Goal: Leave review/rating: Leave review/rating

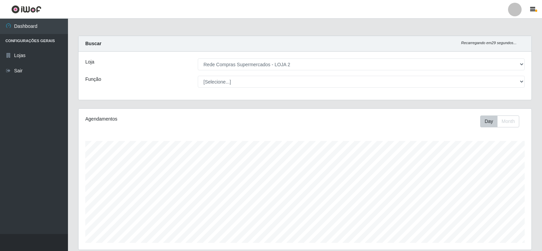
select select "161"
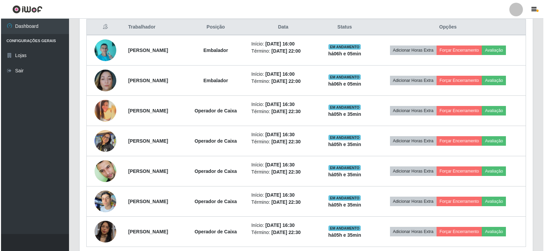
scroll to position [223, 0]
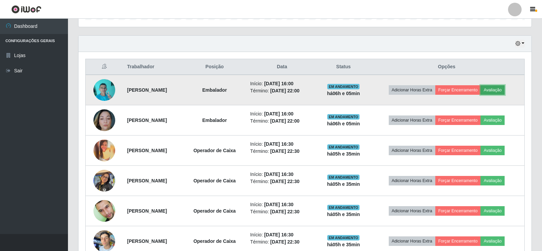
click at [505, 88] on button "Avaliação" at bounding box center [493, 90] width 24 height 10
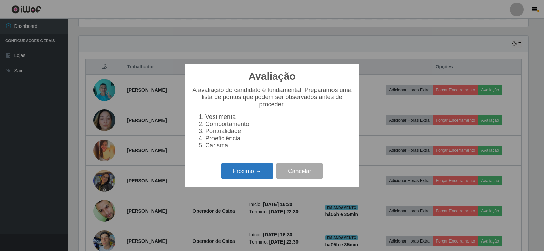
click at [239, 172] on button "Próximo →" at bounding box center [247, 171] width 52 height 16
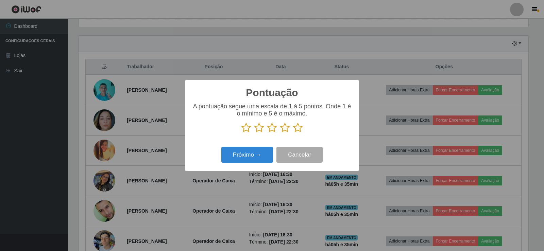
click at [300, 131] on icon at bounding box center [298, 128] width 10 height 10
click at [293, 133] on input "radio" at bounding box center [293, 133] width 0 height 0
click at [258, 152] on button "Próximo →" at bounding box center [247, 155] width 52 height 16
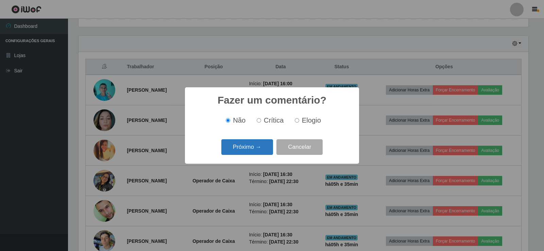
click at [238, 151] on button "Próximo →" at bounding box center [247, 147] width 52 height 16
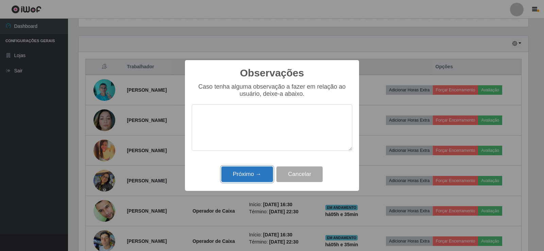
click at [251, 177] on button "Próximo →" at bounding box center [247, 175] width 52 height 16
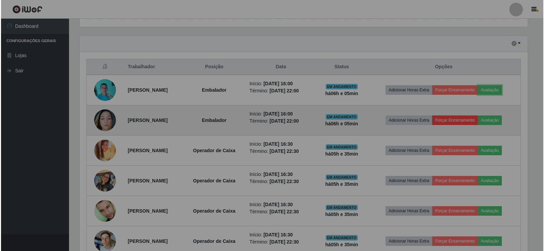
scroll to position [141, 453]
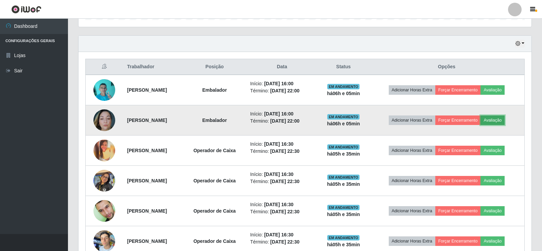
click at [502, 117] on button "Avaliação" at bounding box center [493, 121] width 24 height 10
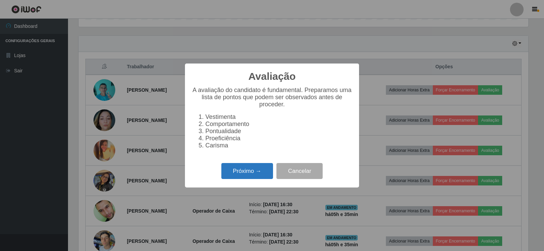
click at [253, 172] on button "Próximo →" at bounding box center [247, 171] width 52 height 16
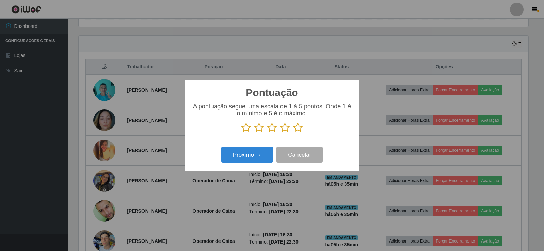
scroll to position [339891, 339582]
click at [296, 128] on icon at bounding box center [298, 128] width 10 height 10
click at [293, 133] on input "radio" at bounding box center [293, 133] width 0 height 0
click at [263, 153] on button "Próximo →" at bounding box center [247, 155] width 52 height 16
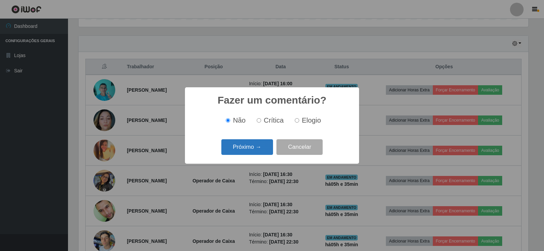
click at [235, 146] on button "Próximo →" at bounding box center [247, 147] width 52 height 16
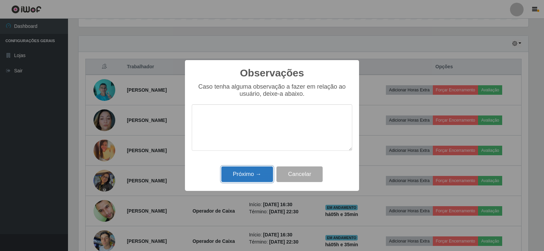
click at [247, 171] on button "Próximo →" at bounding box center [247, 175] width 52 height 16
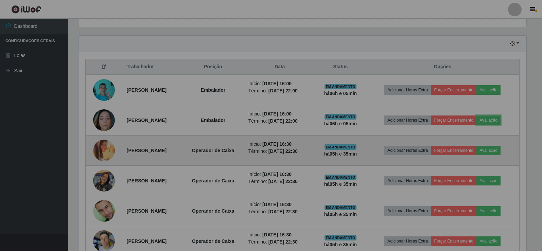
scroll to position [141, 453]
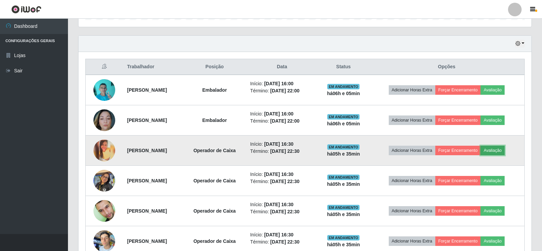
click at [505, 149] on button "Avaliação" at bounding box center [493, 151] width 24 height 10
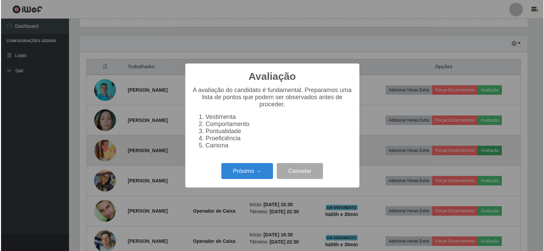
scroll to position [141, 450]
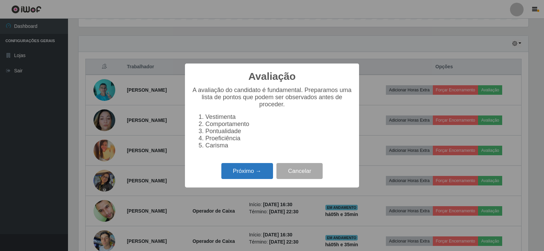
click at [252, 175] on button "Próximo →" at bounding box center [247, 171] width 52 height 16
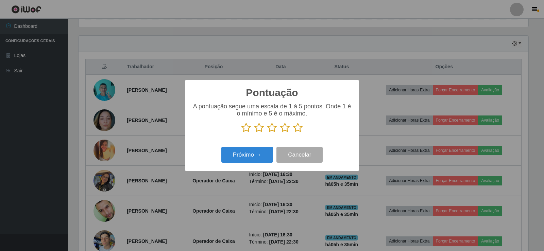
drag, startPoint x: 301, startPoint y: 132, endPoint x: 284, endPoint y: 139, distance: 19.2
click at [301, 132] on icon at bounding box center [298, 128] width 10 height 10
click at [293, 133] on input "radio" at bounding box center [293, 133] width 0 height 0
click at [246, 163] on button "Próximo →" at bounding box center [247, 155] width 52 height 16
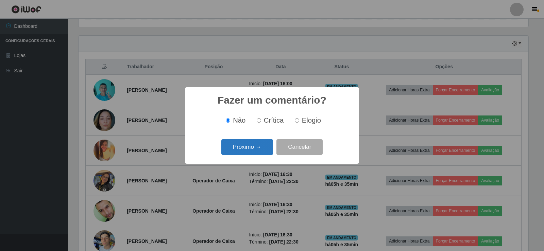
click at [247, 151] on button "Próximo →" at bounding box center [247, 147] width 52 height 16
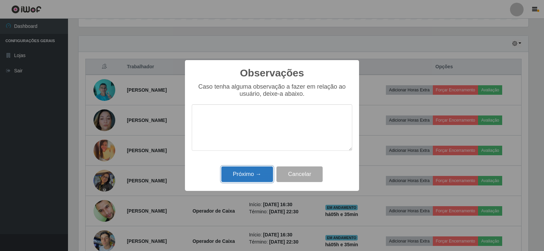
click at [251, 173] on button "Próximo →" at bounding box center [247, 175] width 52 height 16
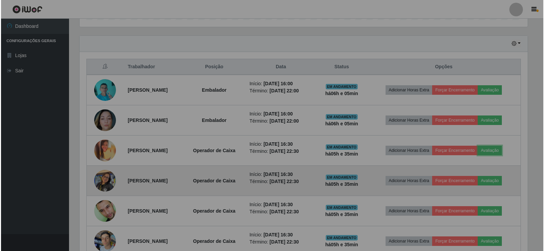
scroll to position [141, 453]
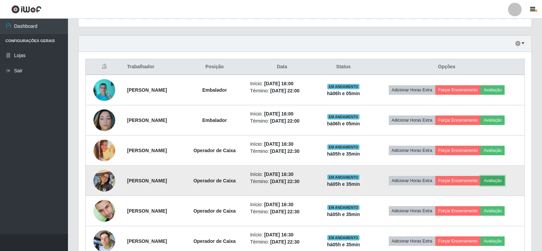
click at [505, 182] on button "Avaliação" at bounding box center [493, 181] width 24 height 10
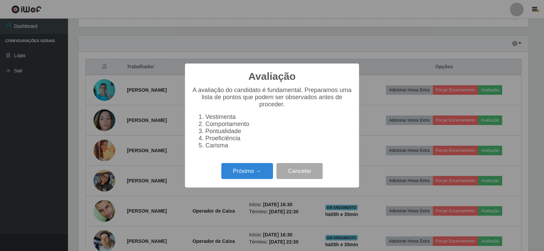
scroll to position [141, 450]
click at [258, 169] on button "Próximo →" at bounding box center [247, 171] width 52 height 16
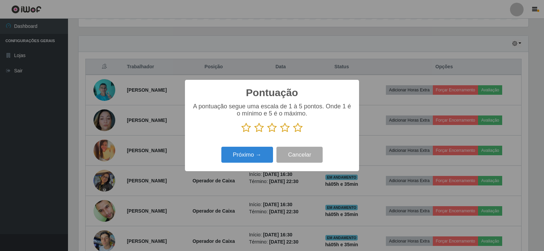
click at [297, 126] on icon at bounding box center [298, 128] width 10 height 10
click at [293, 133] on input "radio" at bounding box center [293, 133] width 0 height 0
click at [249, 160] on button "Próximo →" at bounding box center [247, 155] width 52 height 16
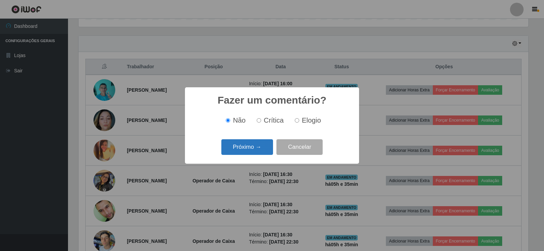
click at [237, 151] on button "Próximo →" at bounding box center [247, 147] width 52 height 16
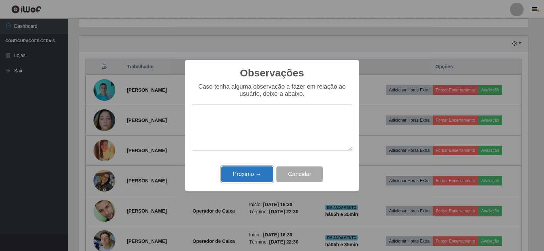
click at [244, 170] on button "Próximo →" at bounding box center [247, 175] width 52 height 16
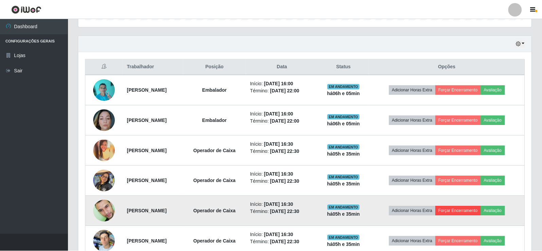
scroll to position [141, 453]
click at [495, 213] on button "Avaliação" at bounding box center [493, 211] width 24 height 10
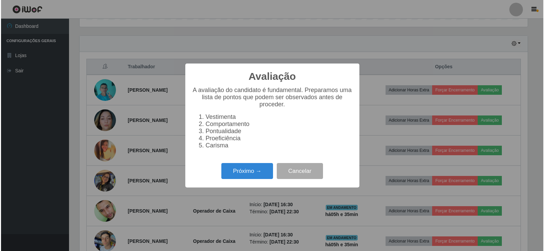
scroll to position [141, 450]
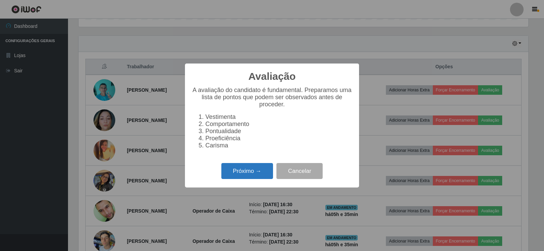
click at [247, 175] on button "Próximo →" at bounding box center [247, 171] width 52 height 16
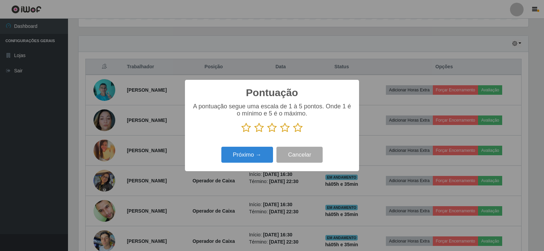
click at [294, 130] on icon at bounding box center [298, 128] width 10 height 10
click at [293, 133] on input "radio" at bounding box center [293, 133] width 0 height 0
click at [255, 155] on button "Próximo →" at bounding box center [247, 155] width 52 height 16
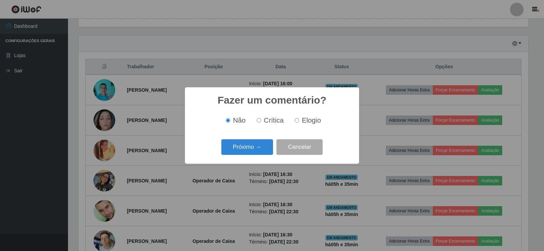
click at [248, 162] on div "Fazer um comentário? × Não Crítica Elogio Próximo → Cancelar" at bounding box center [272, 125] width 174 height 76
click at [250, 151] on button "Próximo →" at bounding box center [247, 147] width 52 height 16
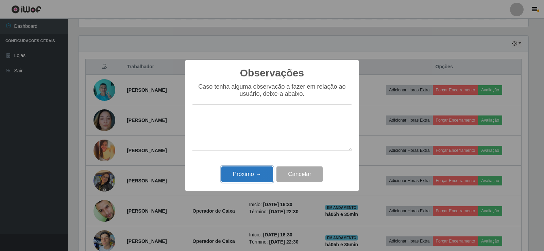
click at [234, 170] on button "Próximo →" at bounding box center [247, 175] width 52 height 16
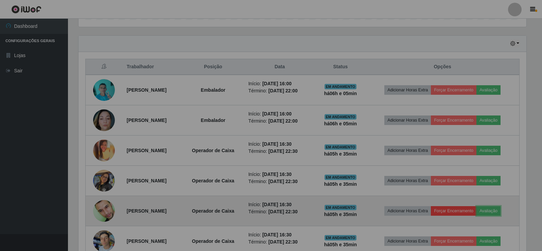
scroll to position [141, 453]
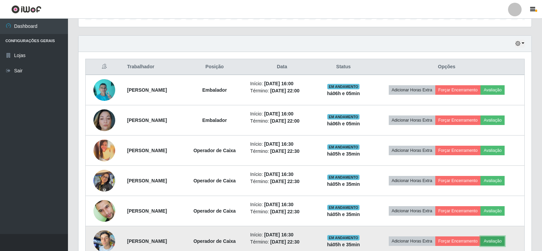
click at [497, 237] on button "Avaliação" at bounding box center [493, 242] width 24 height 10
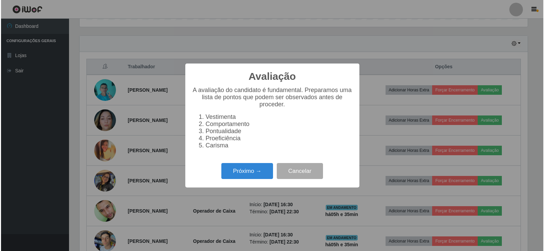
scroll to position [141, 450]
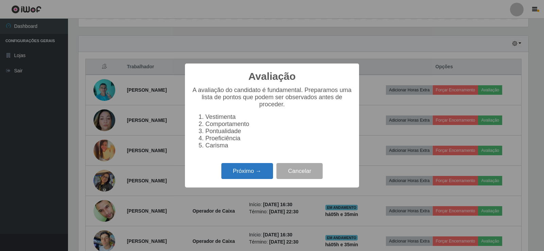
click at [250, 173] on button "Próximo →" at bounding box center [247, 171] width 52 height 16
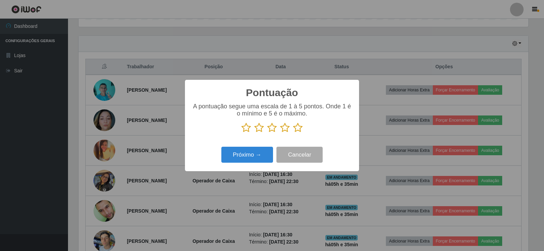
scroll to position [0, 0]
click at [298, 131] on icon at bounding box center [298, 128] width 10 height 10
click at [293, 133] on input "radio" at bounding box center [293, 133] width 0 height 0
click at [273, 142] on div "Pontuação × A pontuação segue uma escala de 1 à 5 pontos. Onde 1 é o mínimo e 5…" at bounding box center [272, 125] width 174 height 91
click at [262, 152] on button "Próximo →" at bounding box center [247, 155] width 52 height 16
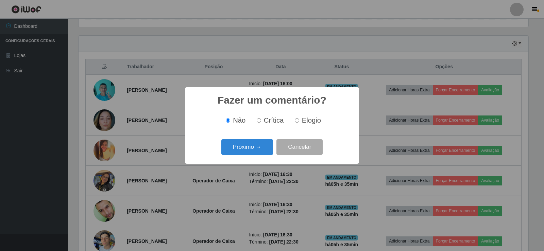
click at [262, 152] on button "Próximo →" at bounding box center [247, 147] width 52 height 16
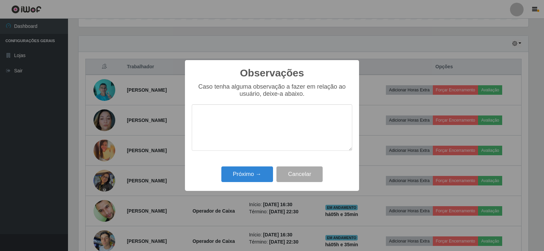
click at [258, 156] on div "Caso tenha alguma observação a fazer em relação ao usuário, deixe-a abaixo." at bounding box center [272, 120] width 160 height 74
click at [259, 167] on div "Observações × Caso tenha alguma observação a fazer em relação ao usuário, deixe…" at bounding box center [272, 125] width 174 height 131
click at [247, 179] on button "Próximo →" at bounding box center [247, 175] width 52 height 16
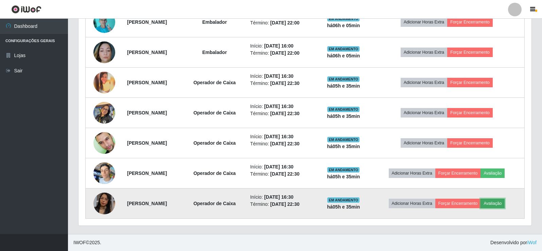
click at [505, 205] on button "Avaliação" at bounding box center [493, 204] width 24 height 10
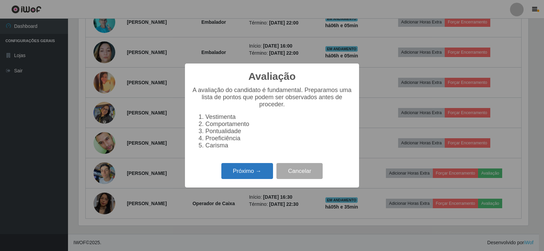
click at [236, 169] on button "Próximo →" at bounding box center [247, 171] width 52 height 16
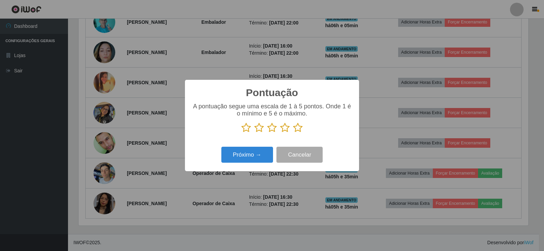
click at [243, 144] on div "Pontuação × A pontuação segue uma escala de 1 à 5 pontos. Onde 1 é o mínimo e 5…" at bounding box center [272, 125] width 174 height 91
drag, startPoint x: 289, startPoint y: 132, endPoint x: 303, endPoint y: 128, distance: 14.3
click at [302, 129] on p at bounding box center [272, 128] width 160 height 10
click at [303, 128] on p at bounding box center [272, 128] width 160 height 10
click at [297, 128] on icon at bounding box center [298, 128] width 10 height 10
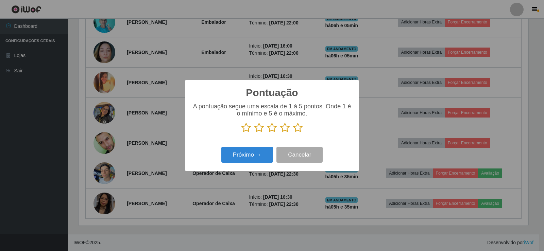
click at [293, 133] on input "radio" at bounding box center [293, 133] width 0 height 0
click at [245, 154] on button "Próximo →" at bounding box center [247, 155] width 52 height 16
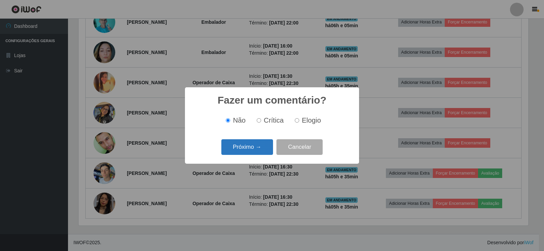
click at [236, 154] on button "Próximo →" at bounding box center [247, 147] width 52 height 16
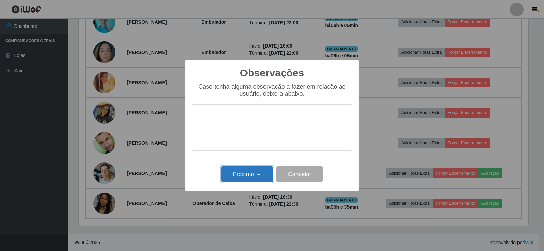
click at [251, 177] on button "Próximo →" at bounding box center [247, 175] width 52 height 16
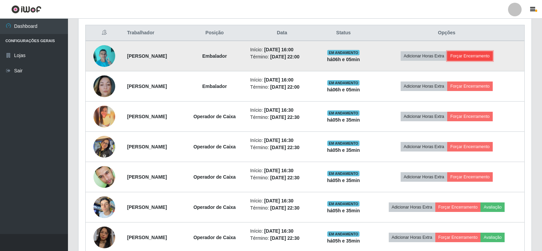
click at [483, 54] on button "Forçar Encerramento" at bounding box center [470, 56] width 46 height 10
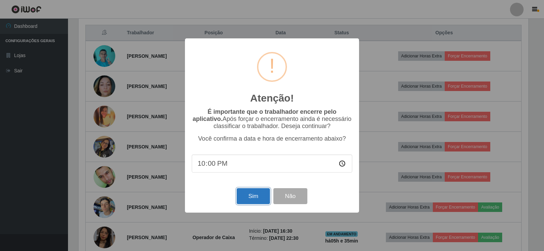
click at [245, 199] on button "Sim" at bounding box center [253, 196] width 33 height 16
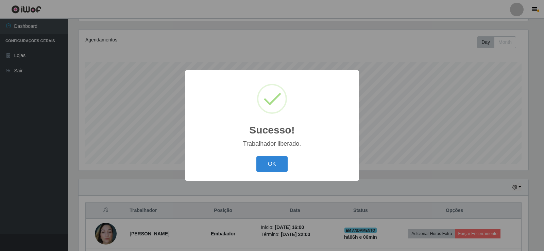
click at [256, 156] on button "OK" at bounding box center [272, 164] width 32 height 16
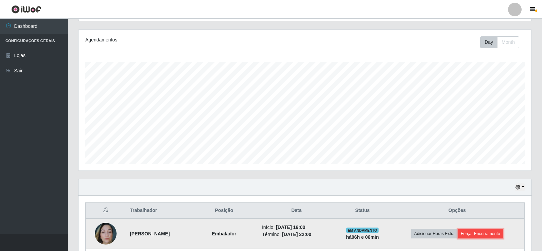
click at [487, 235] on button "Forçar Encerramento" at bounding box center [481, 234] width 46 height 10
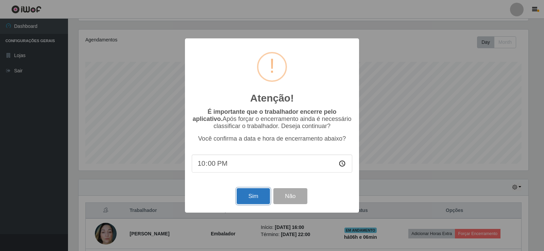
click at [249, 199] on button "Sim" at bounding box center [253, 196] width 33 height 16
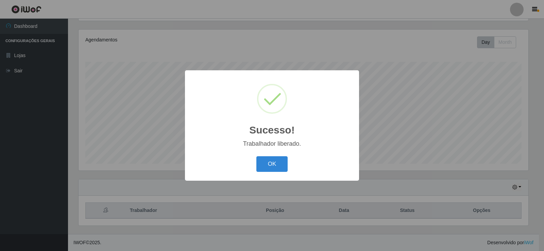
drag, startPoint x: 267, startPoint y: 174, endPoint x: 271, endPoint y: 161, distance: 14.1
click at [269, 169] on div "OK Cancel" at bounding box center [272, 163] width 160 height 19
click at [271, 161] on button "OK" at bounding box center [272, 164] width 32 height 16
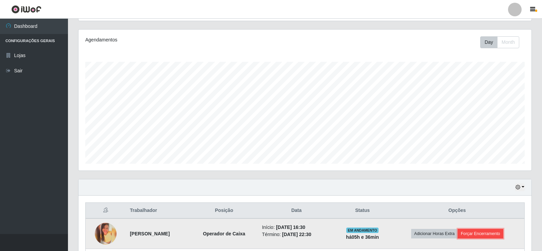
click at [488, 234] on button "Forçar Encerramento" at bounding box center [481, 234] width 46 height 10
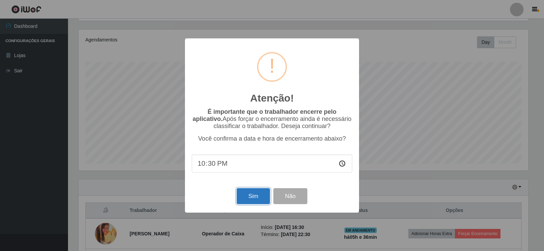
click at [260, 198] on button "Sim" at bounding box center [253, 196] width 33 height 16
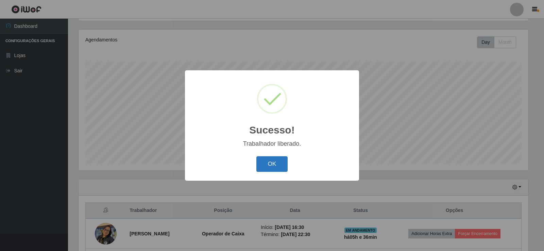
click at [272, 161] on button "OK" at bounding box center [272, 164] width 32 height 16
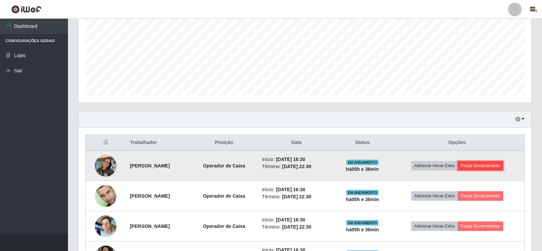
click at [488, 163] on button "Forçar Encerramento" at bounding box center [481, 166] width 46 height 10
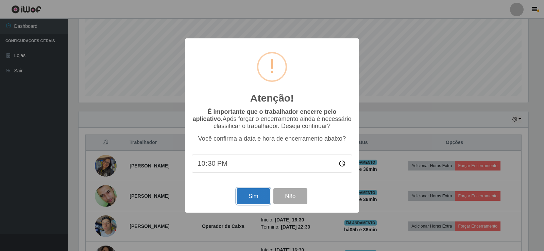
click at [247, 203] on button "Sim" at bounding box center [253, 196] width 33 height 16
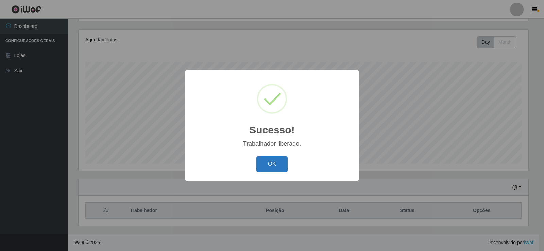
click at [259, 164] on button "OK" at bounding box center [272, 164] width 32 height 16
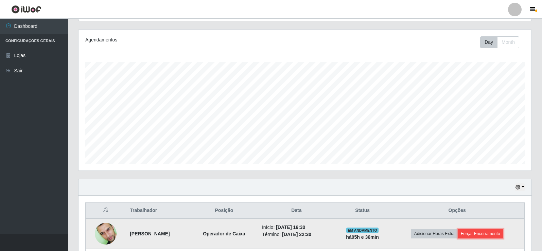
click at [504, 232] on button "Forçar Encerramento" at bounding box center [481, 234] width 46 height 10
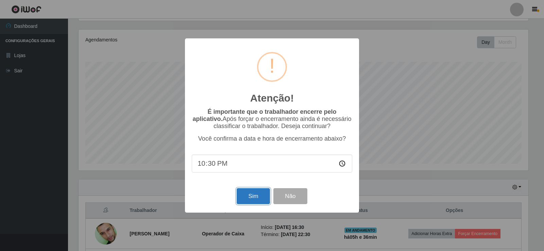
click at [256, 196] on button "Sim" at bounding box center [253, 196] width 33 height 16
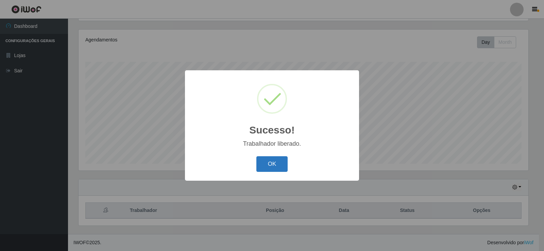
click at [268, 162] on button "OK" at bounding box center [272, 164] width 32 height 16
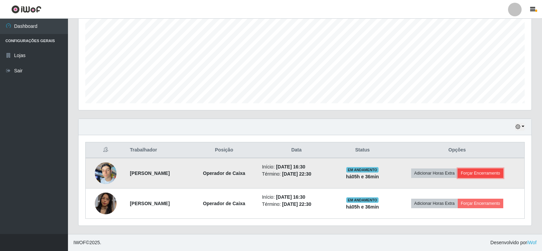
click at [487, 177] on button "Forçar Encerramento" at bounding box center [481, 174] width 46 height 10
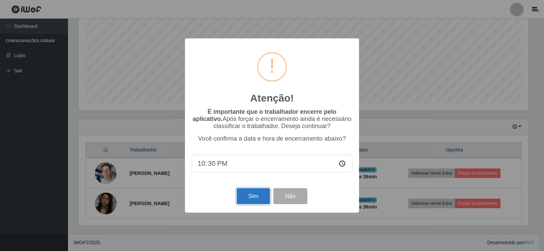
click at [248, 197] on button "Sim" at bounding box center [253, 196] width 33 height 16
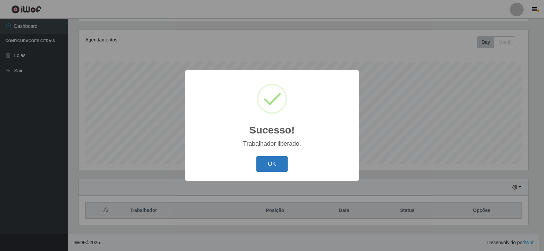
click at [262, 171] on button "OK" at bounding box center [272, 164] width 32 height 16
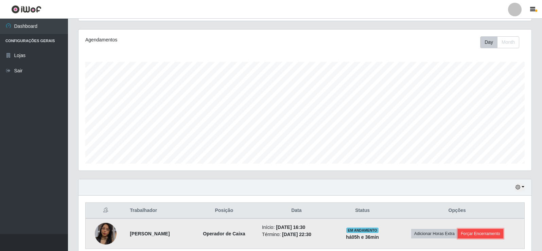
click at [494, 235] on button "Forçar Encerramento" at bounding box center [481, 234] width 46 height 10
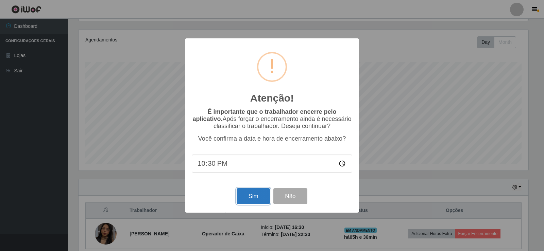
click at [269, 202] on button "Sim" at bounding box center [253, 196] width 33 height 16
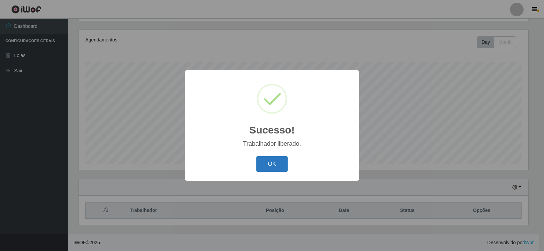
click at [275, 166] on button "OK" at bounding box center [272, 164] width 32 height 16
